Goal: Find contact information: Find contact information

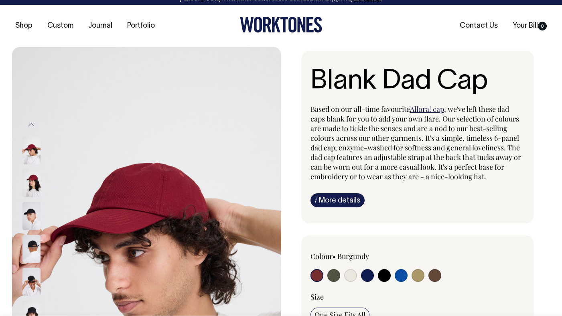
scroll to position [6, 0]
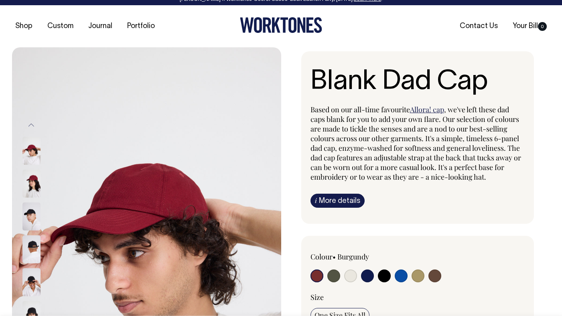
click at [284, 199] on div "Blank Dad Cap Based on our all-time favourite Allora! cap , we've left these da…" at bounding box center [415, 320] width 269 height 538
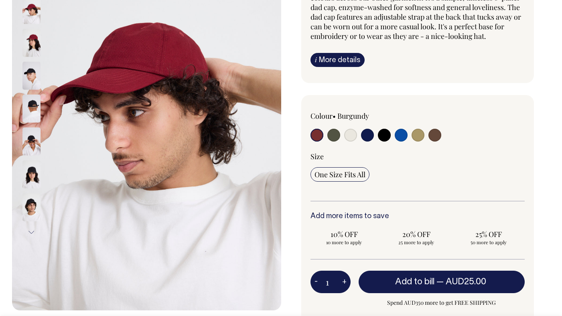
scroll to position [147, 0]
click at [354, 136] on input "radio" at bounding box center [350, 135] width 13 height 13
radio input "true"
select select "Natural"
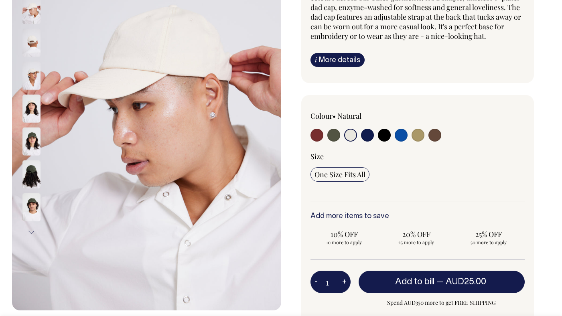
click at [335, 136] on input "radio" at bounding box center [334, 135] width 13 height 13
radio input "true"
select select "Olive"
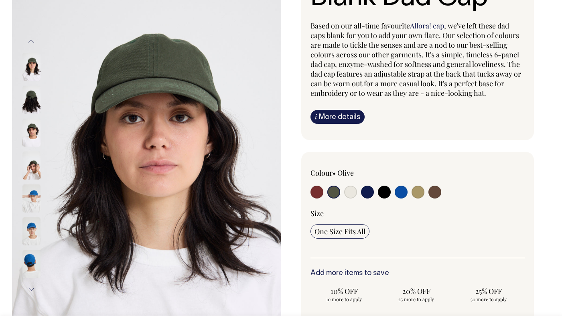
scroll to position [90, 0]
click at [332, 118] on link "i More details" at bounding box center [338, 117] width 54 height 14
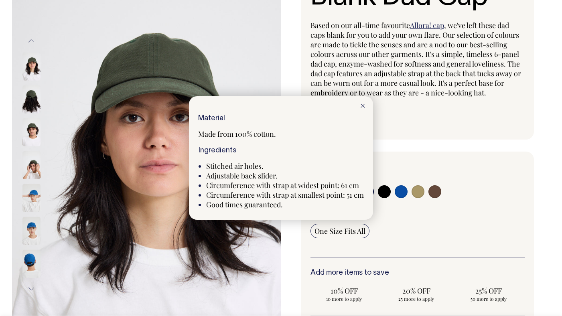
click at [365, 104] on icon at bounding box center [363, 106] width 4 height 4
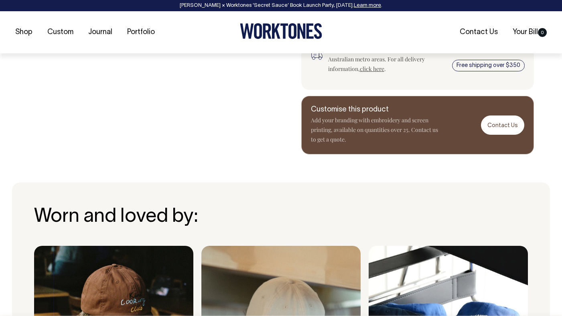
scroll to position [441, 0]
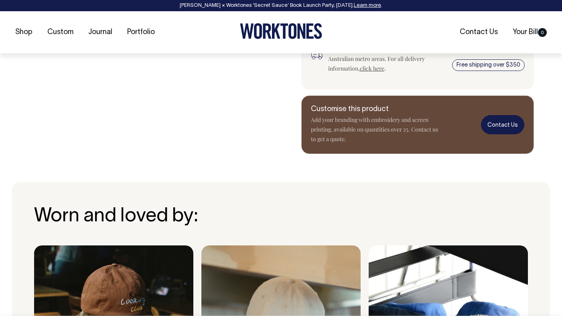
click at [501, 123] on link "Contact Us" at bounding box center [502, 124] width 43 height 19
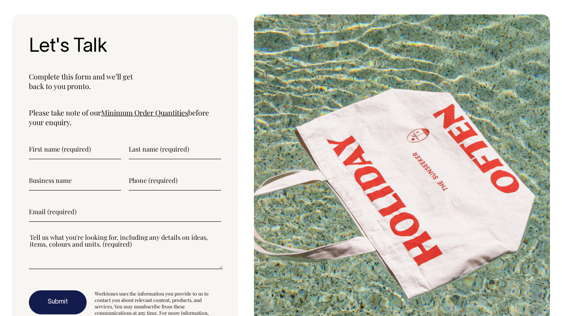
scroll to position [2668, 0]
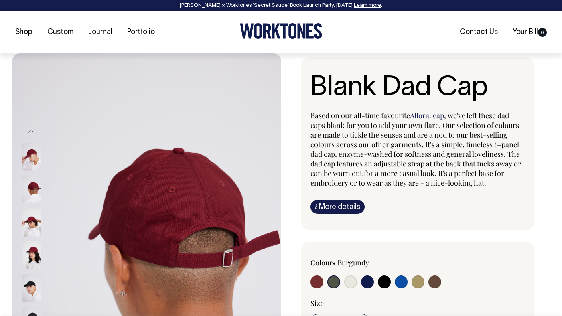
select select "Olive"
radio input "true"
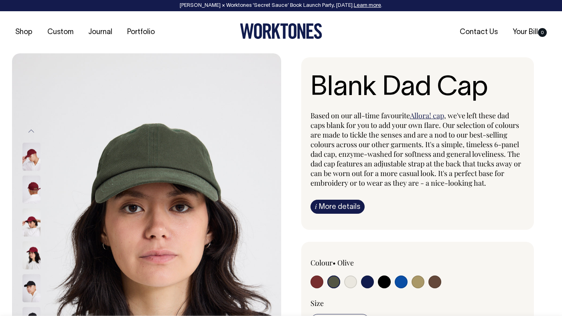
select select "Olive"
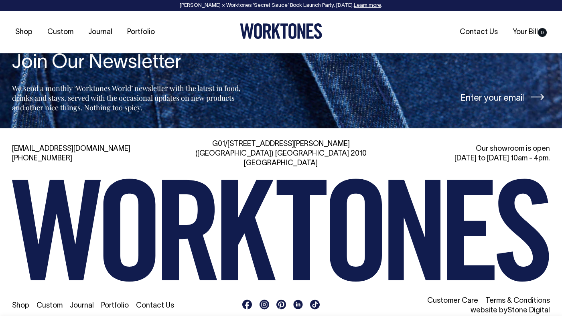
scroll to position [1295, 0]
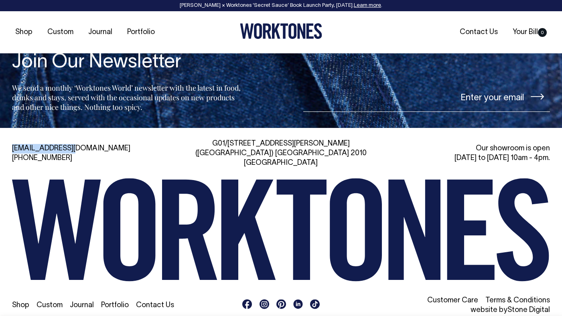
drag, startPoint x: 75, startPoint y: 142, endPoint x: 8, endPoint y: 140, distance: 67.1
click at [8, 140] on div "hi@worktones.com +61 2 7203 1616 G01/50 Marshall St, Surry Hills (Gadigal) NSW …" at bounding box center [281, 227] width 562 height 176
copy link "[EMAIL_ADDRESS][DOMAIN_NAME]"
